Goal: Transaction & Acquisition: Purchase product/service

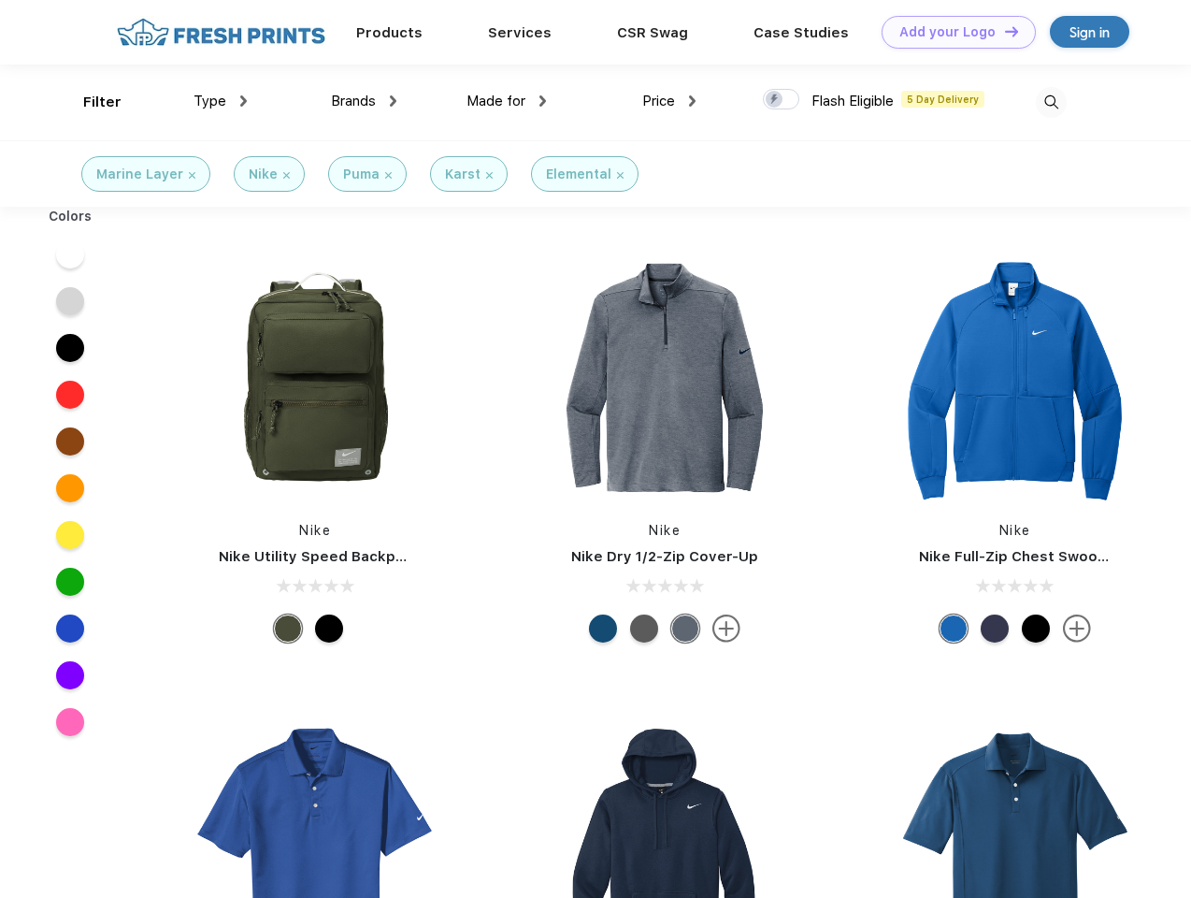
click at [952, 32] on link "Add your Logo Design Tool" at bounding box center [959, 32] width 154 height 33
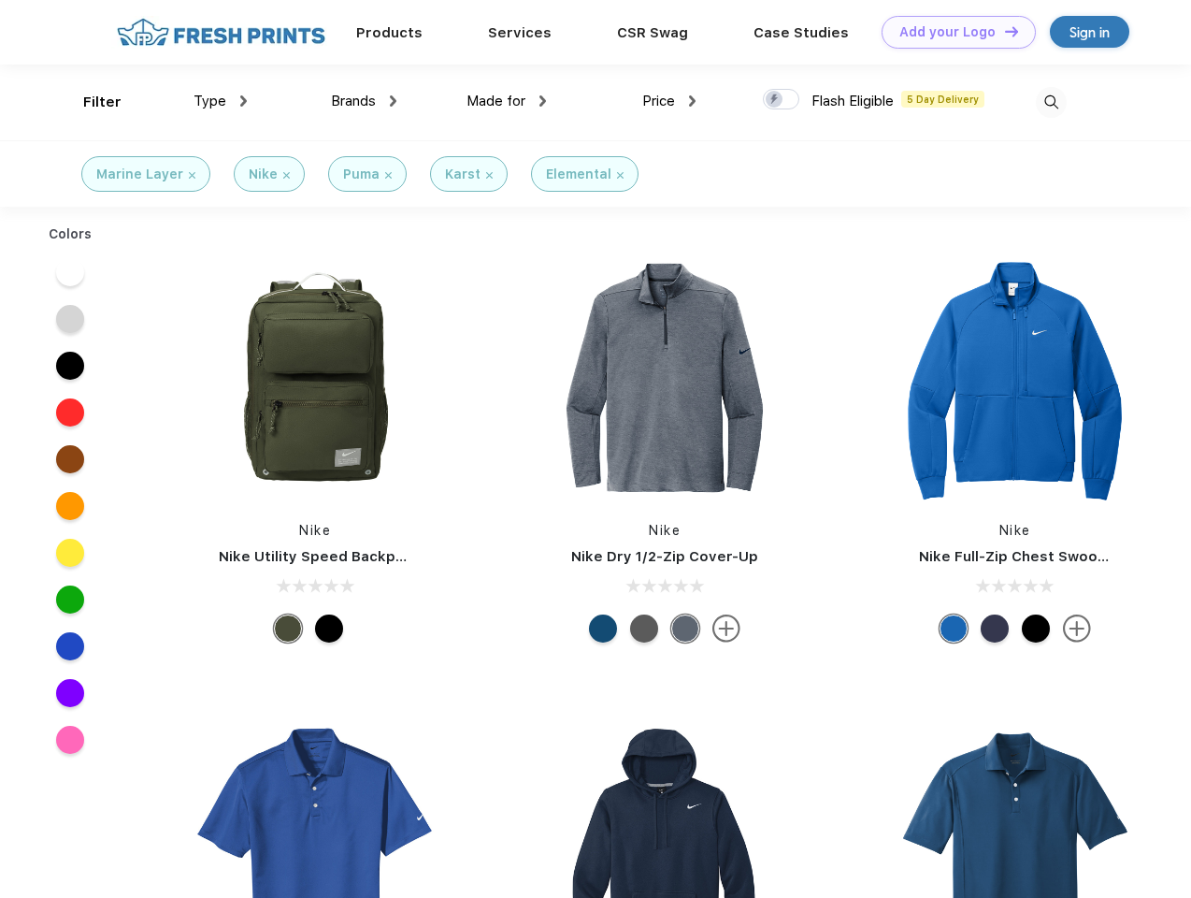
click at [0, 0] on div "Design Tool" at bounding box center [0, 0] width 0 height 0
click at [1003, 31] on link "Add your Logo Design Tool" at bounding box center [959, 32] width 154 height 33
click at [90, 102] on div "Filter" at bounding box center [102, 103] width 38 height 22
click at [221, 101] on span "Type" at bounding box center [210, 101] width 33 height 17
click at [364, 101] on span "Brands" at bounding box center [353, 101] width 45 height 17
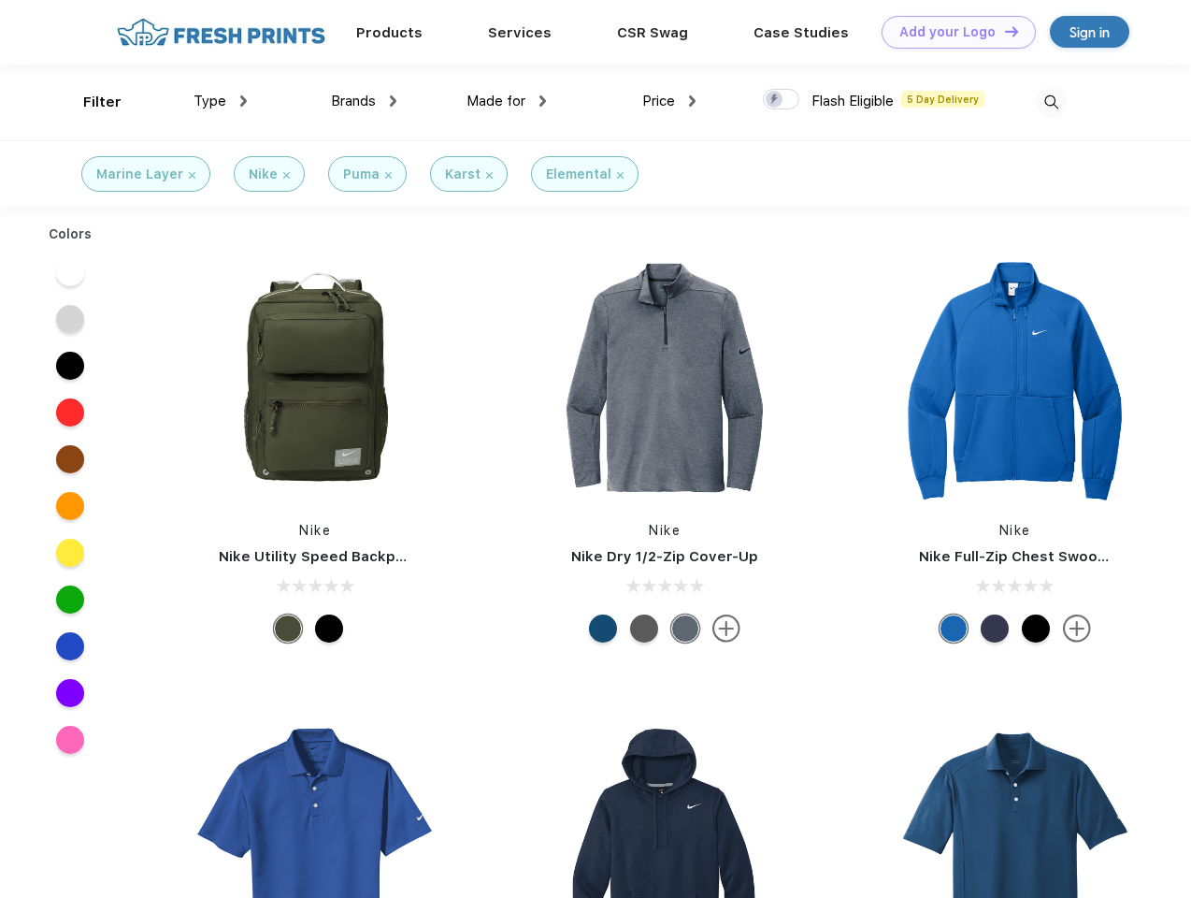
click at [507, 101] on span "Made for" at bounding box center [496, 101] width 59 height 17
click at [670, 101] on span "Price" at bounding box center [658, 101] width 33 height 17
click at [782, 100] on div at bounding box center [781, 99] width 36 height 21
click at [775, 100] on input "checkbox" at bounding box center [769, 94] width 12 height 12
click at [1051, 102] on img at bounding box center [1051, 102] width 31 height 31
